Goal: Information Seeking & Learning: Learn about a topic

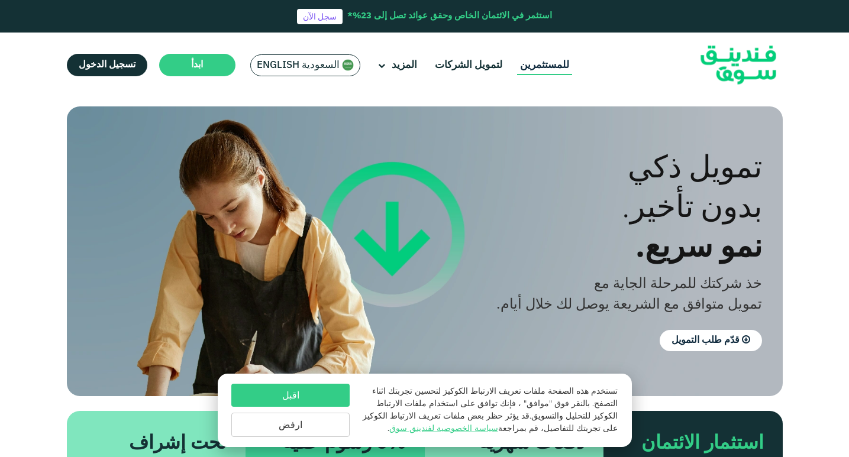
click at [525, 67] on link "للمستثمرين" at bounding box center [544, 66] width 55 height 20
